Goal: Task Accomplishment & Management: Manage account settings

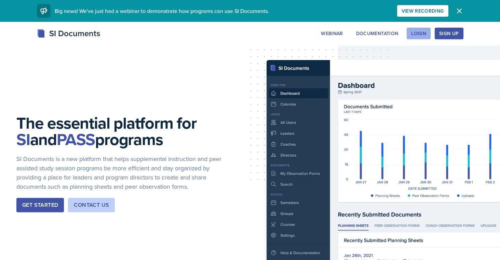
click at [424, 35] on div "Login" at bounding box center [418, 33] width 15 height 5
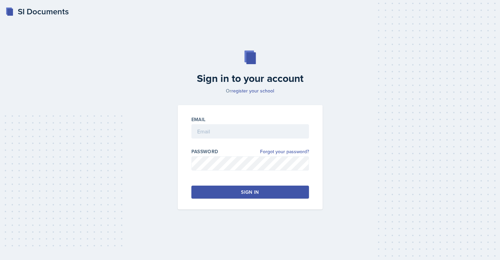
click at [269, 122] on div "Email" at bounding box center [249, 119] width 117 height 7
click at [267, 135] on input "email" at bounding box center [249, 131] width 117 height 14
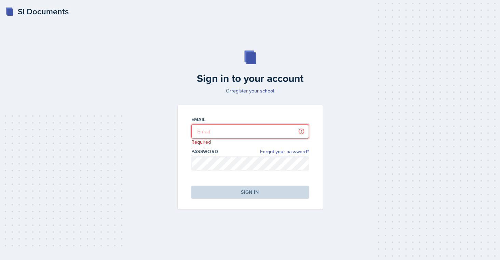
type input "mblac104@students.kennesaw.edu"
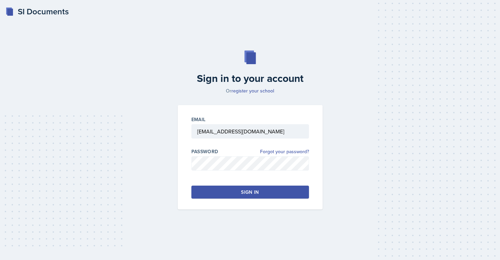
click at [255, 191] on div "Sign in" at bounding box center [250, 192] width 18 height 7
click at [262, 192] on button "Sign in" at bounding box center [249, 192] width 117 height 13
click at [179, 175] on div "Email mblac104@students.kennesaw.edu Password Forgot your password? Sign in" at bounding box center [250, 157] width 145 height 104
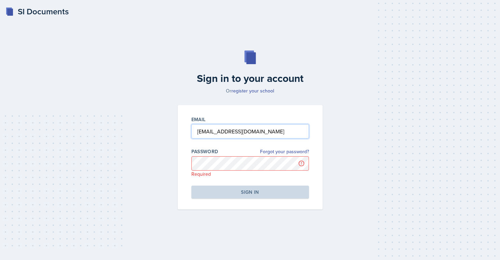
click at [196, 131] on input "mblac104@students.kennesaw.edu" at bounding box center [249, 131] width 117 height 14
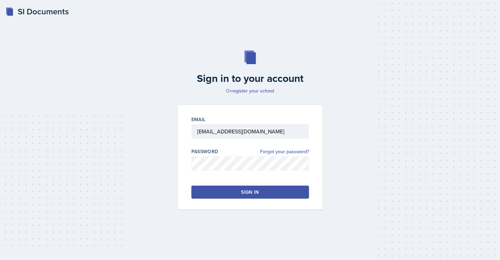
click at [259, 196] on button "Sign in" at bounding box center [249, 192] width 117 height 13
click at [253, 191] on div "Sign in" at bounding box center [250, 192] width 18 height 7
click at [279, 194] on button "Sign in" at bounding box center [249, 192] width 117 height 13
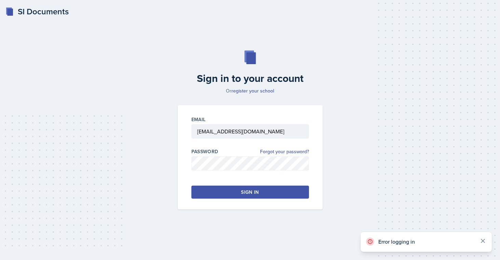
click at [482, 239] on icon at bounding box center [482, 241] width 7 height 7
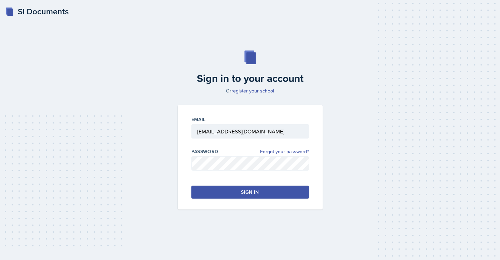
click at [229, 197] on button "Sign in" at bounding box center [249, 192] width 117 height 13
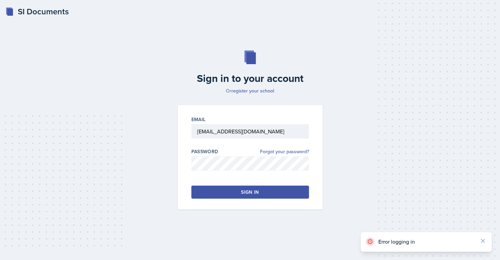
click at [162, 181] on div "Sign in to your account Or register your school Email mblac104@students.kennesa…" at bounding box center [250, 130] width 478 height 203
